Goal: Information Seeking & Learning: Learn about a topic

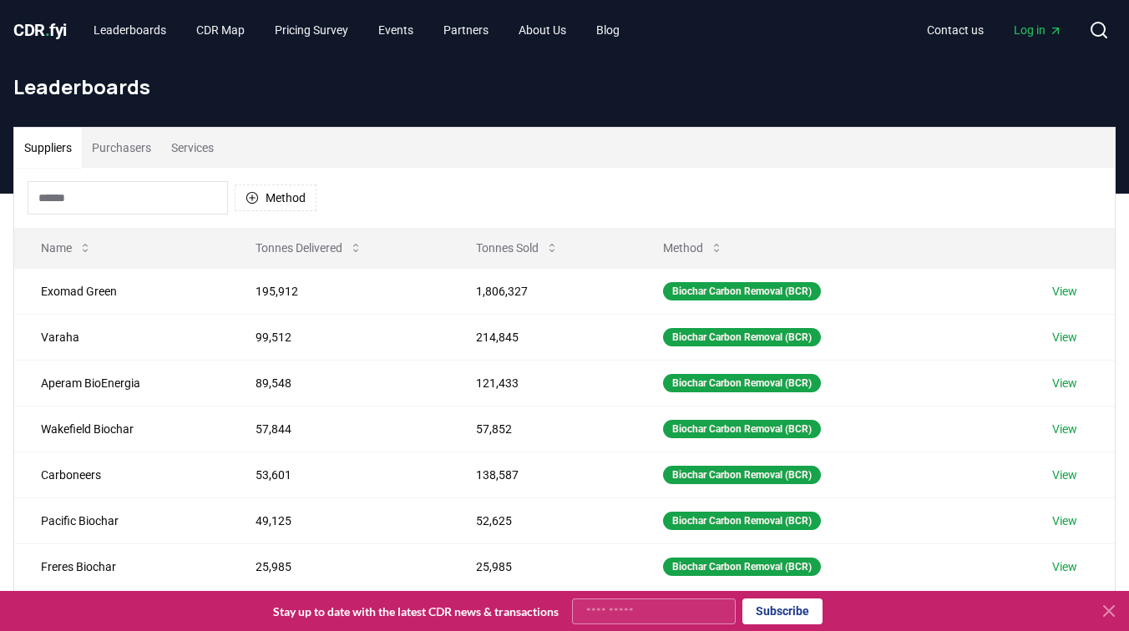
click at [136, 148] on button "Purchasers" at bounding box center [121, 148] width 79 height 40
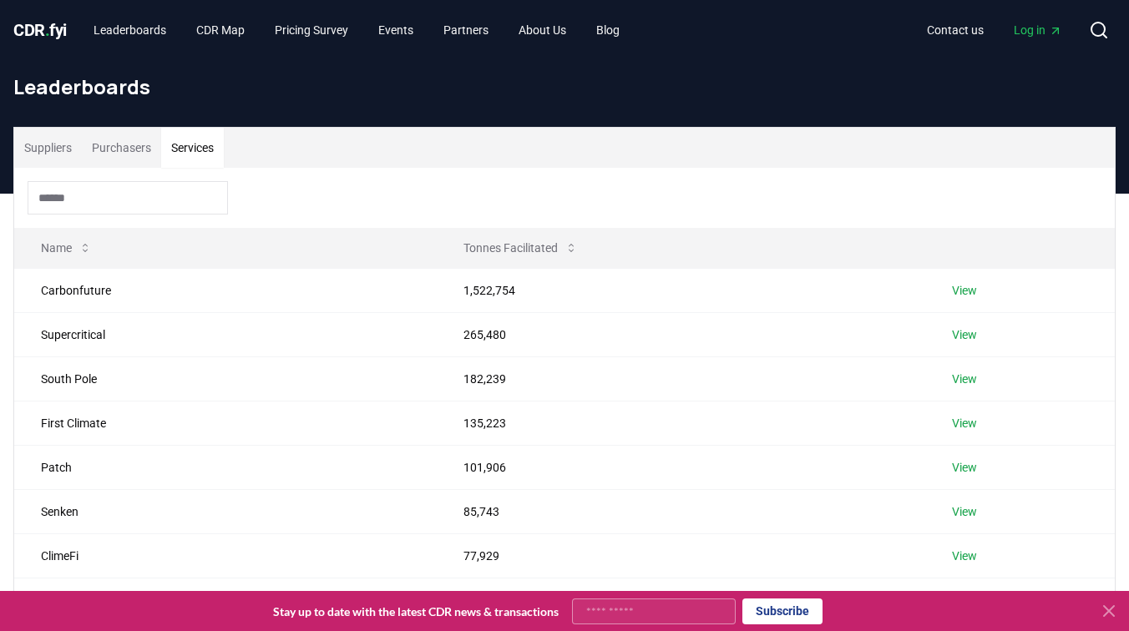
click at [194, 145] on button "Services" at bounding box center [192, 148] width 63 height 40
click at [136, 201] on input at bounding box center [128, 197] width 200 height 33
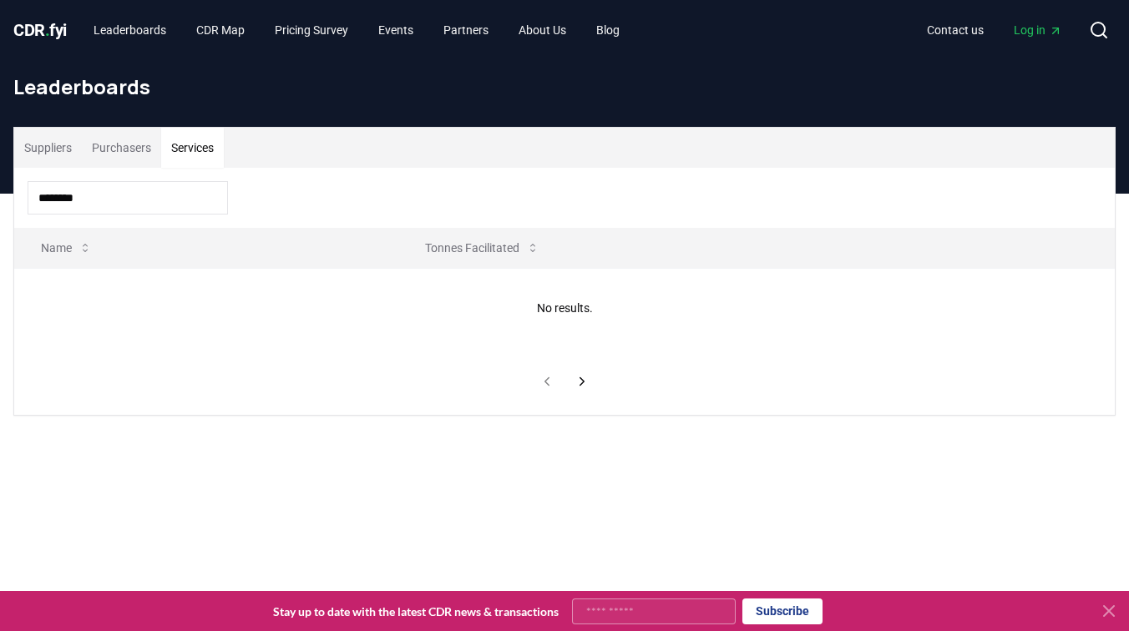
type input "********"
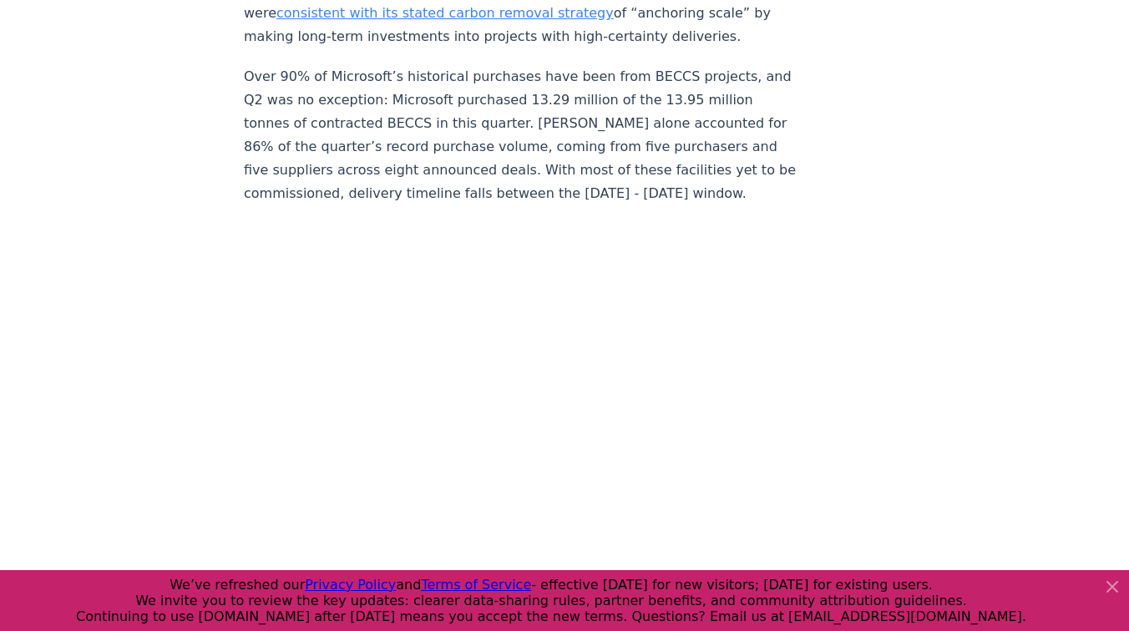
scroll to position [1575, 0]
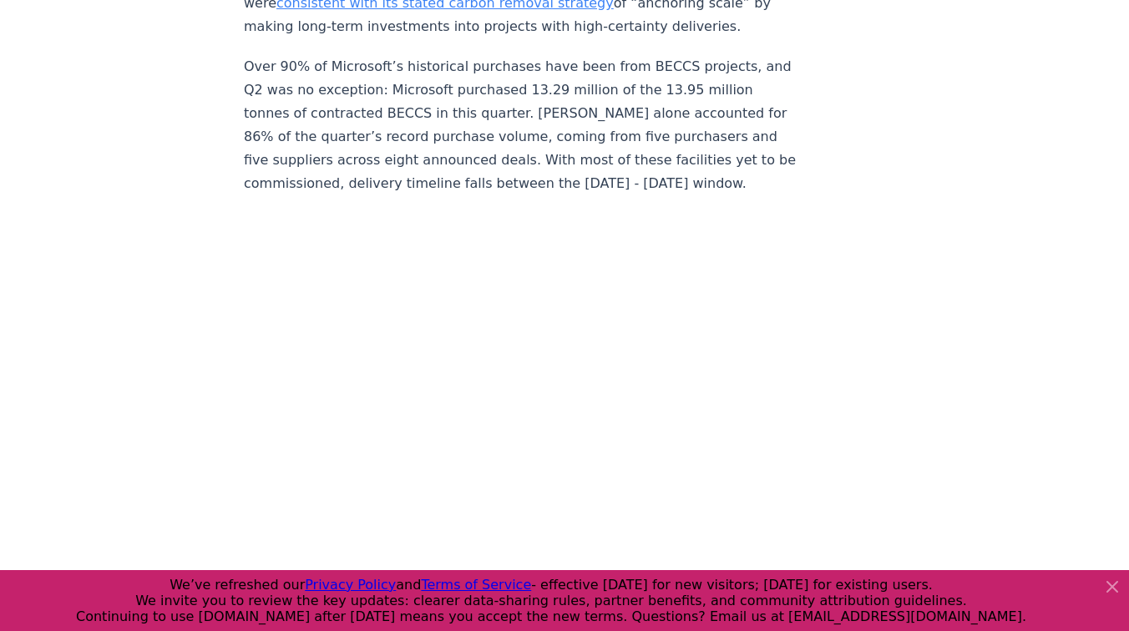
click at [1106, 590] on icon at bounding box center [1112, 587] width 20 height 20
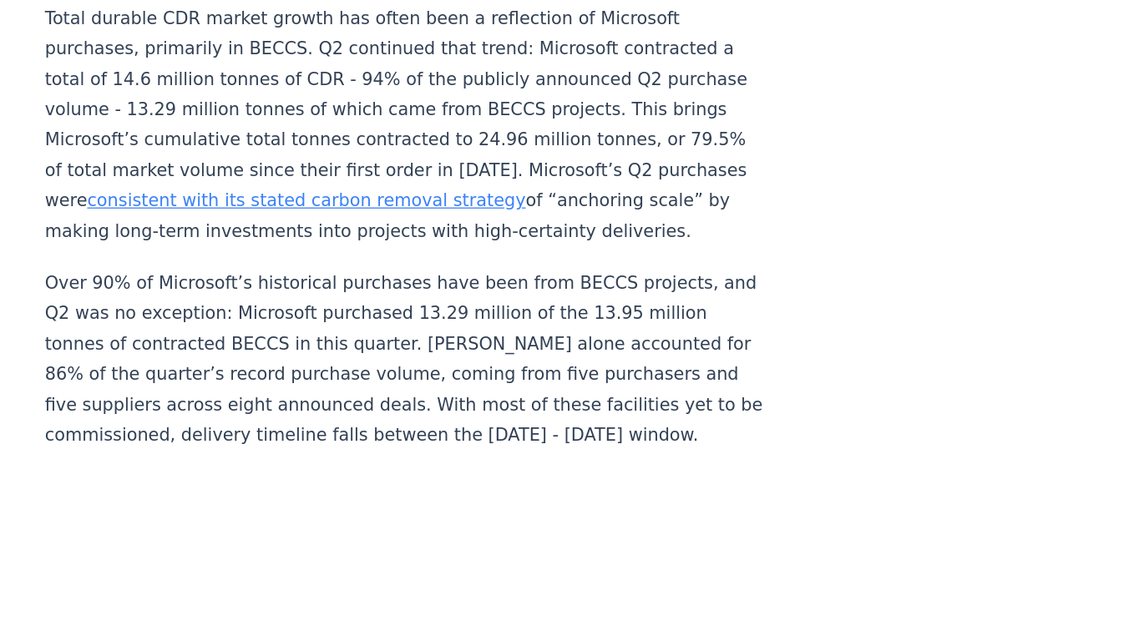
scroll to position [1418, 0]
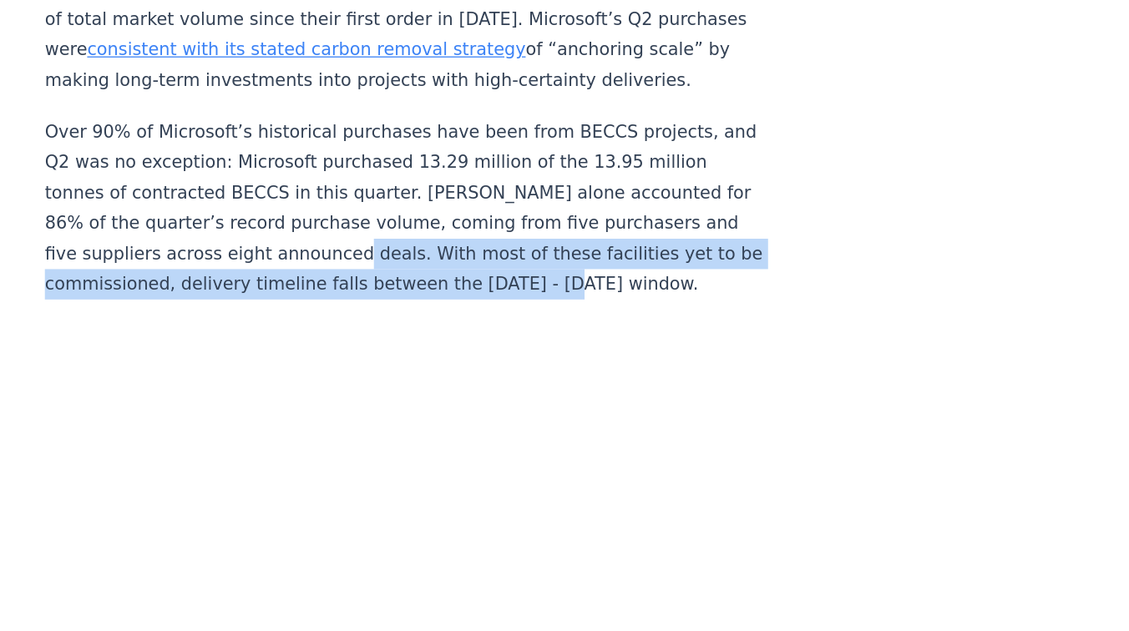
drag, startPoint x: 399, startPoint y: 266, endPoint x: 286, endPoint y: 246, distance: 114.5
click at [286, 246] on p "Over 90% of Microsoft’s historical purchases have been from BECCS projects, and…" at bounding box center [520, 282] width 553 height 140
copy p "With most of these facilities yet to be commissioned, delivery timeline falls b…"
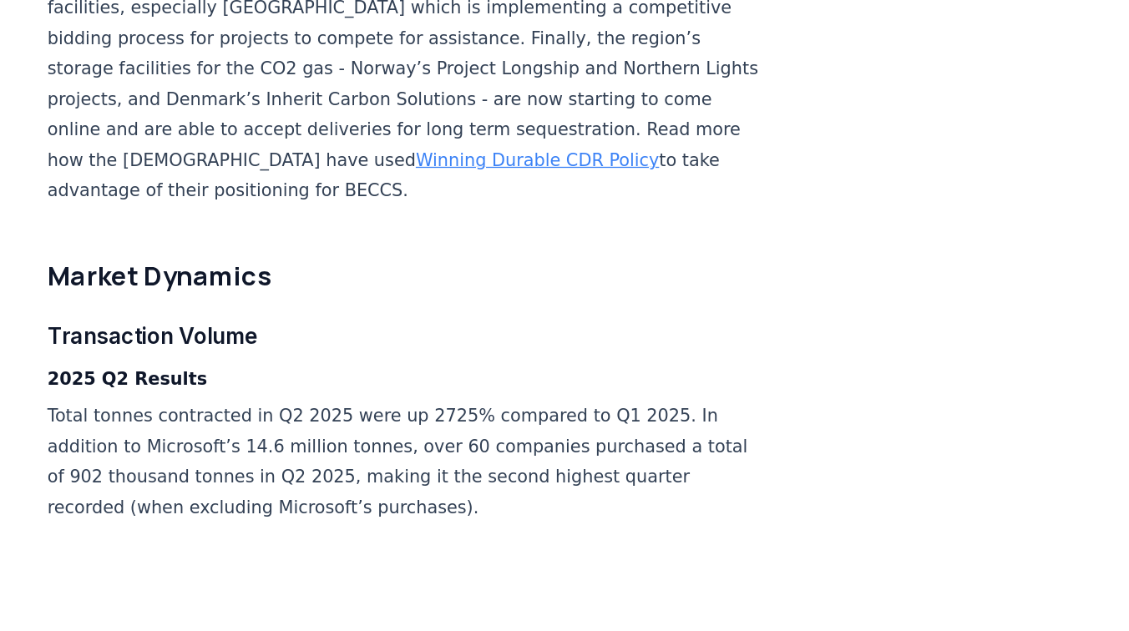
scroll to position [2332, 0]
